Goal: Navigation & Orientation: Find specific page/section

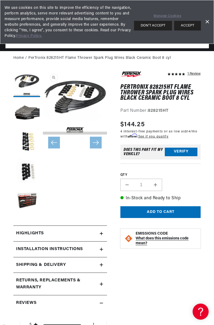
click at [211, 22] on link "Dismiss Banner" at bounding box center [207, 22] width 8 height 8
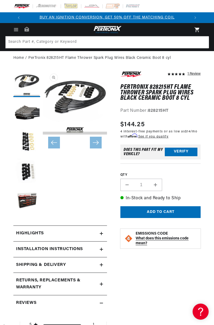
click at [137, 5] on img at bounding box center [133, 6] width 15 height 6
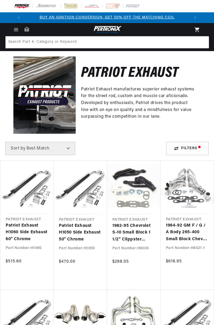
click at [97, 4] on img at bounding box center [92, 6] width 16 height 6
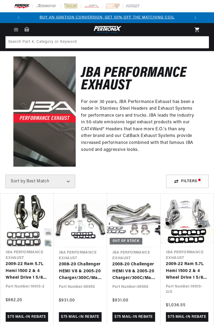
click at [77, 7] on img at bounding box center [71, 6] width 15 height 6
